Goal: Transaction & Acquisition: Purchase product/service

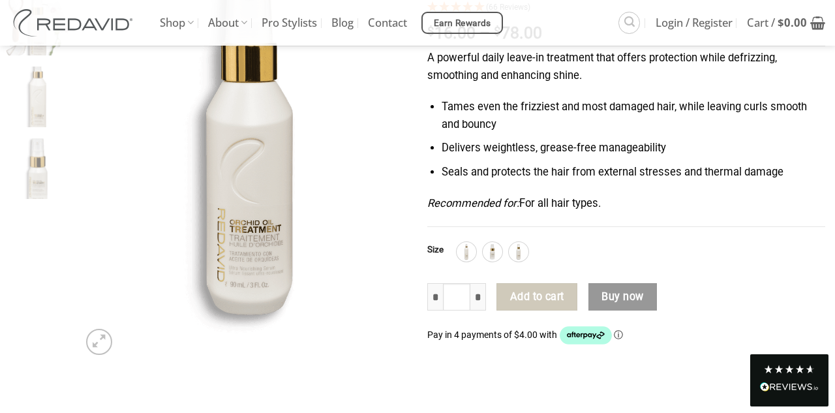
scroll to position [211, 0]
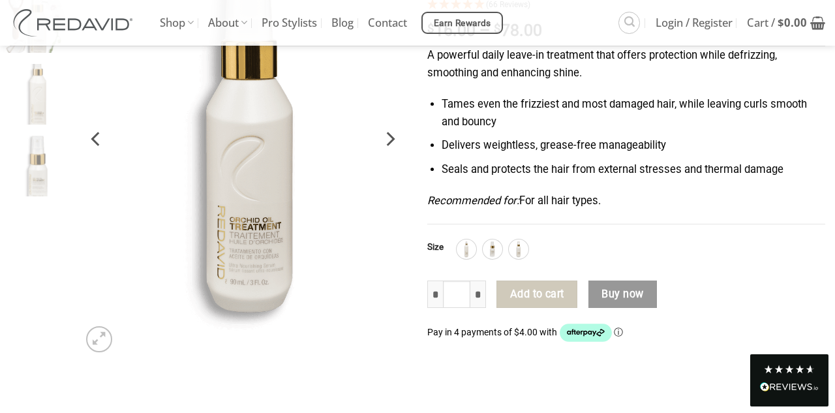
click at [262, 213] on img at bounding box center [242, 139] width 329 height 440
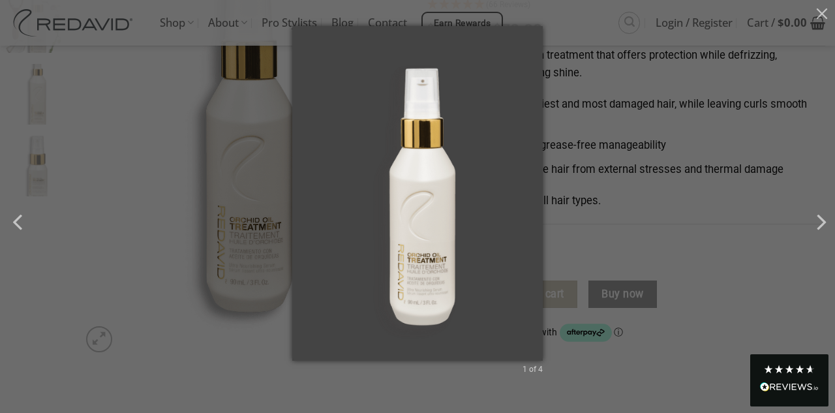
click at [158, 142] on div "1 of 4" at bounding box center [417, 206] width 835 height 413
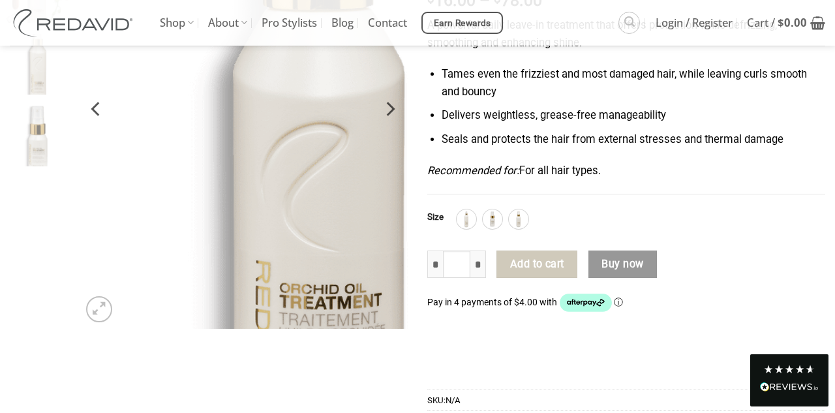
scroll to position [245, 0]
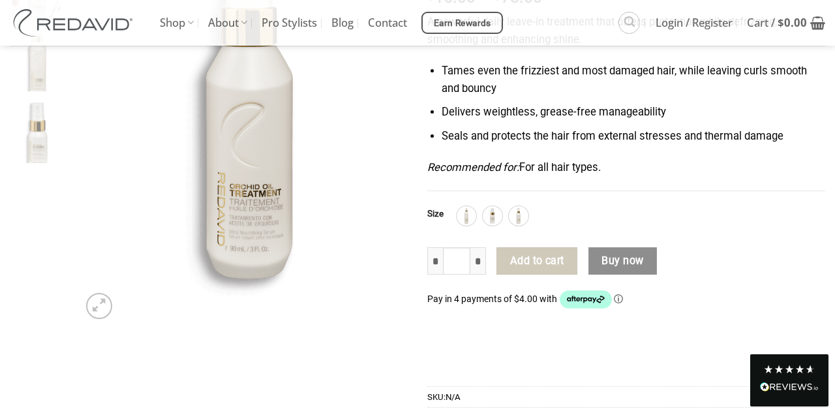
click at [630, 256] on button "Buy now" at bounding box center [622, 260] width 68 height 27
click at [492, 213] on img at bounding box center [492, 215] width 17 height 17
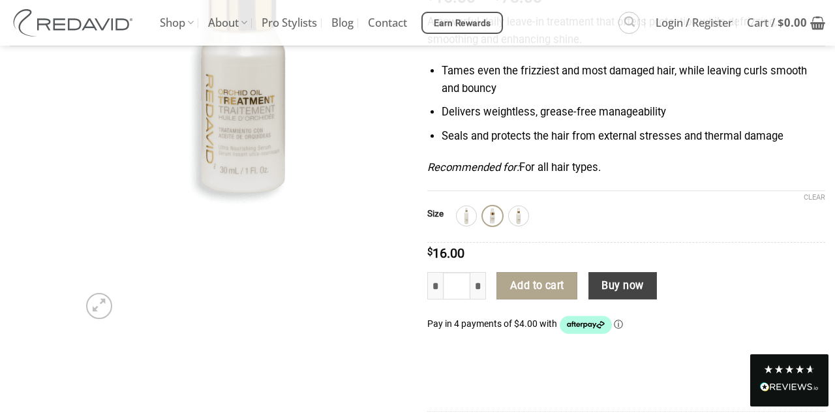
click at [618, 282] on button "Buy now" at bounding box center [622, 285] width 68 height 27
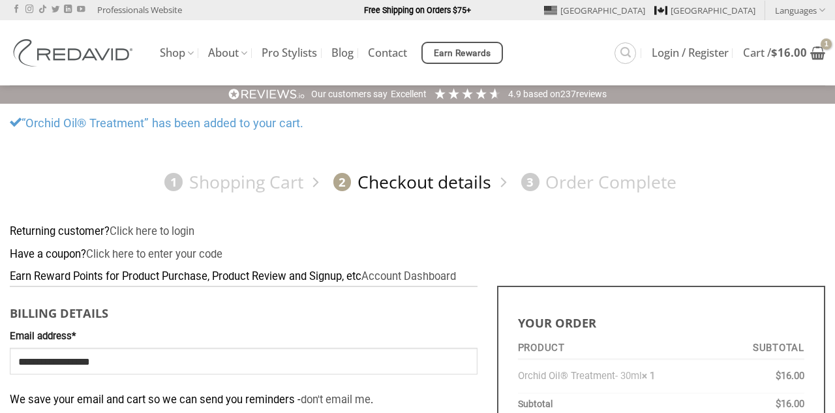
select select "**"
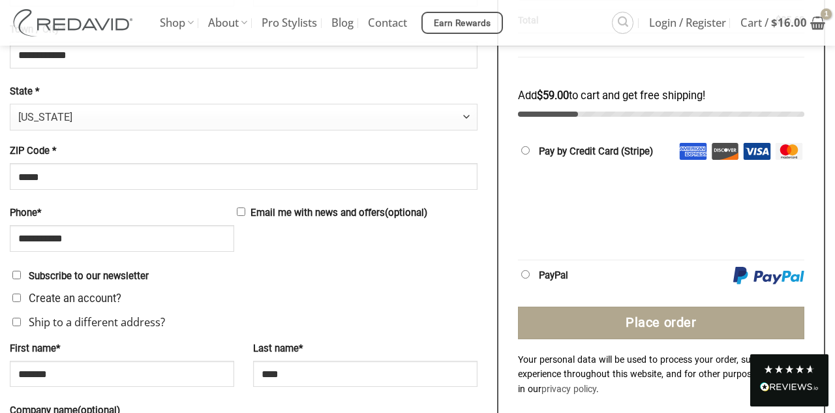
scroll to position [617, 0]
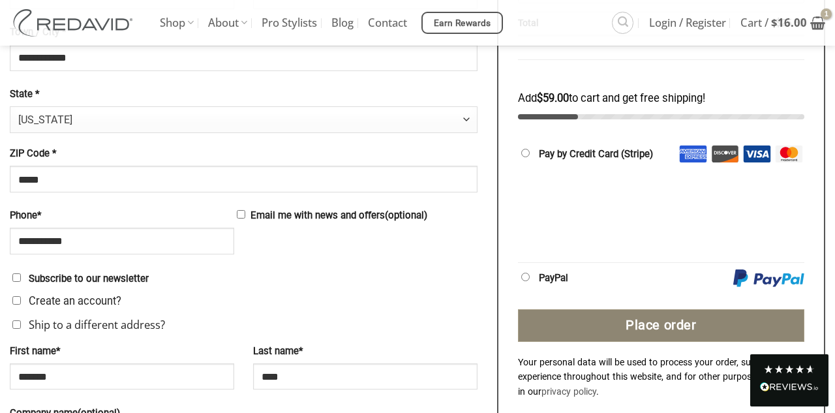
click at [655, 314] on button "Place order" at bounding box center [661, 325] width 286 height 33
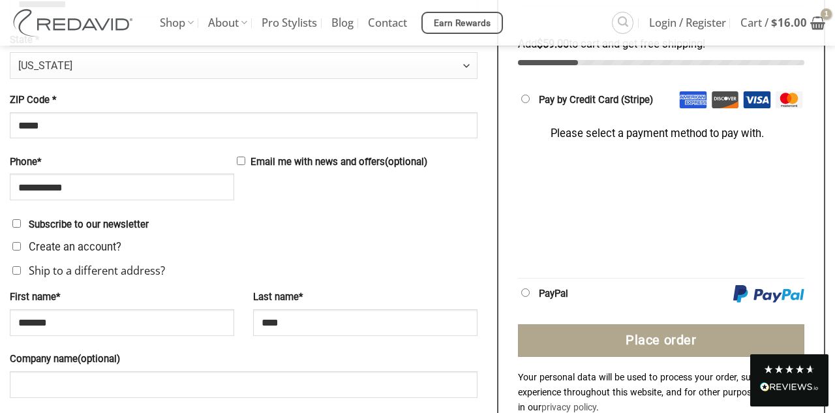
scroll to position [633, 0]
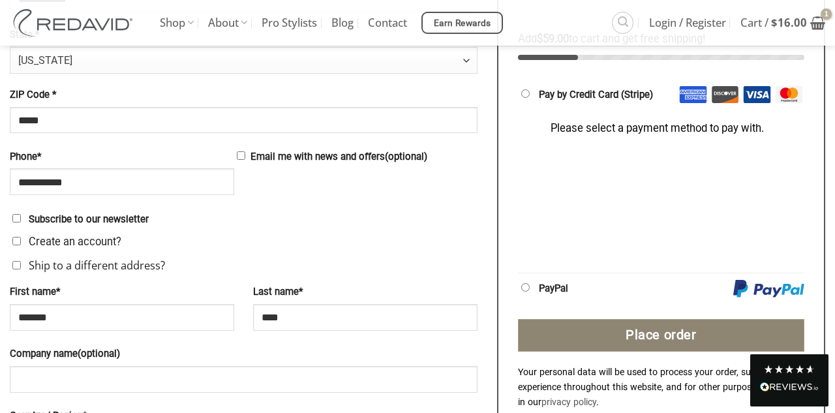
click at [650, 328] on button "Place order" at bounding box center [661, 335] width 286 height 33
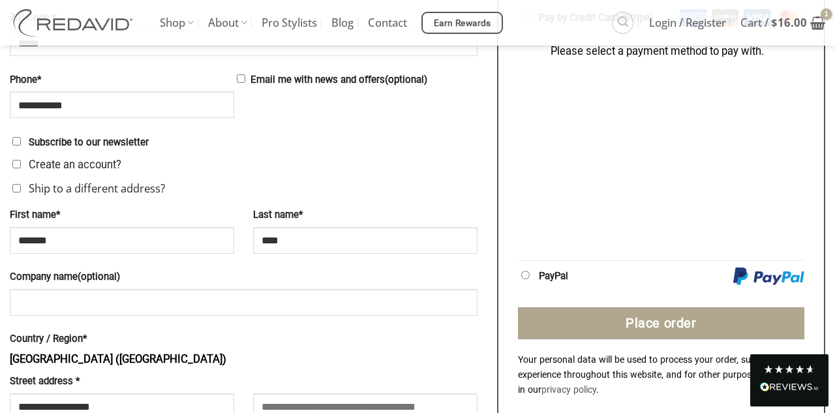
scroll to position [712, 0]
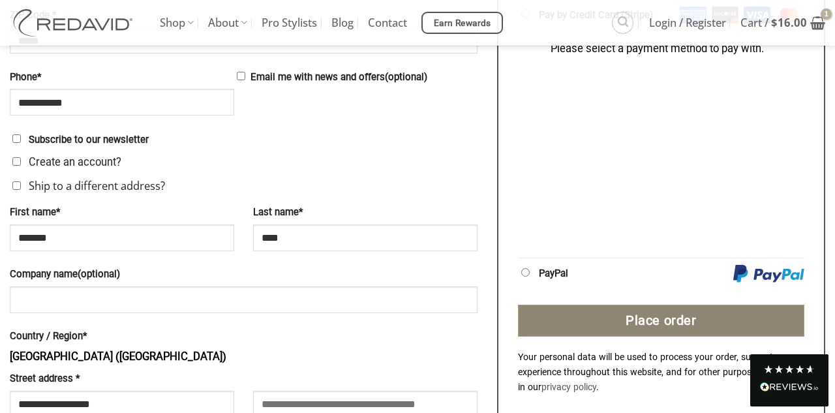
click at [665, 322] on button "Place order" at bounding box center [661, 321] width 286 height 33
